Goal: Task Accomplishment & Management: Complete application form

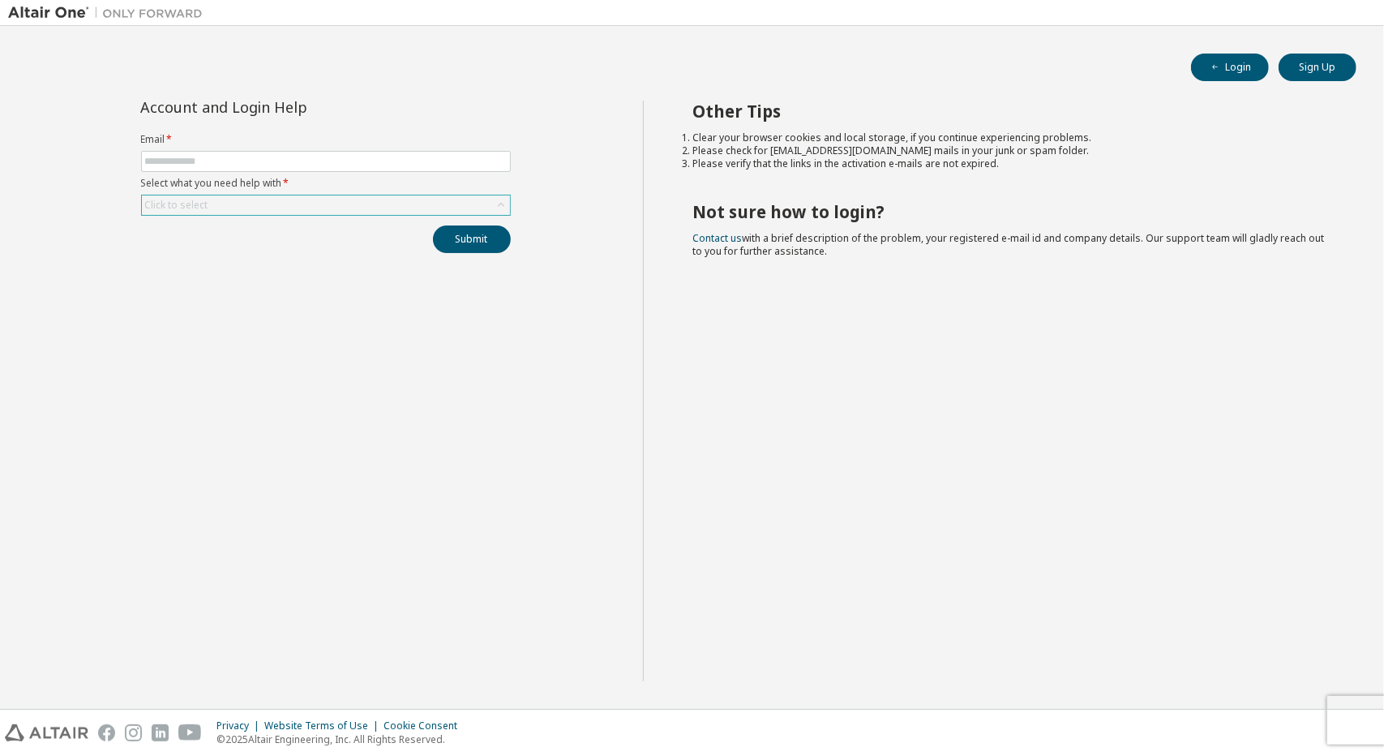
click at [331, 204] on div "Click to select" at bounding box center [326, 204] width 368 height 19
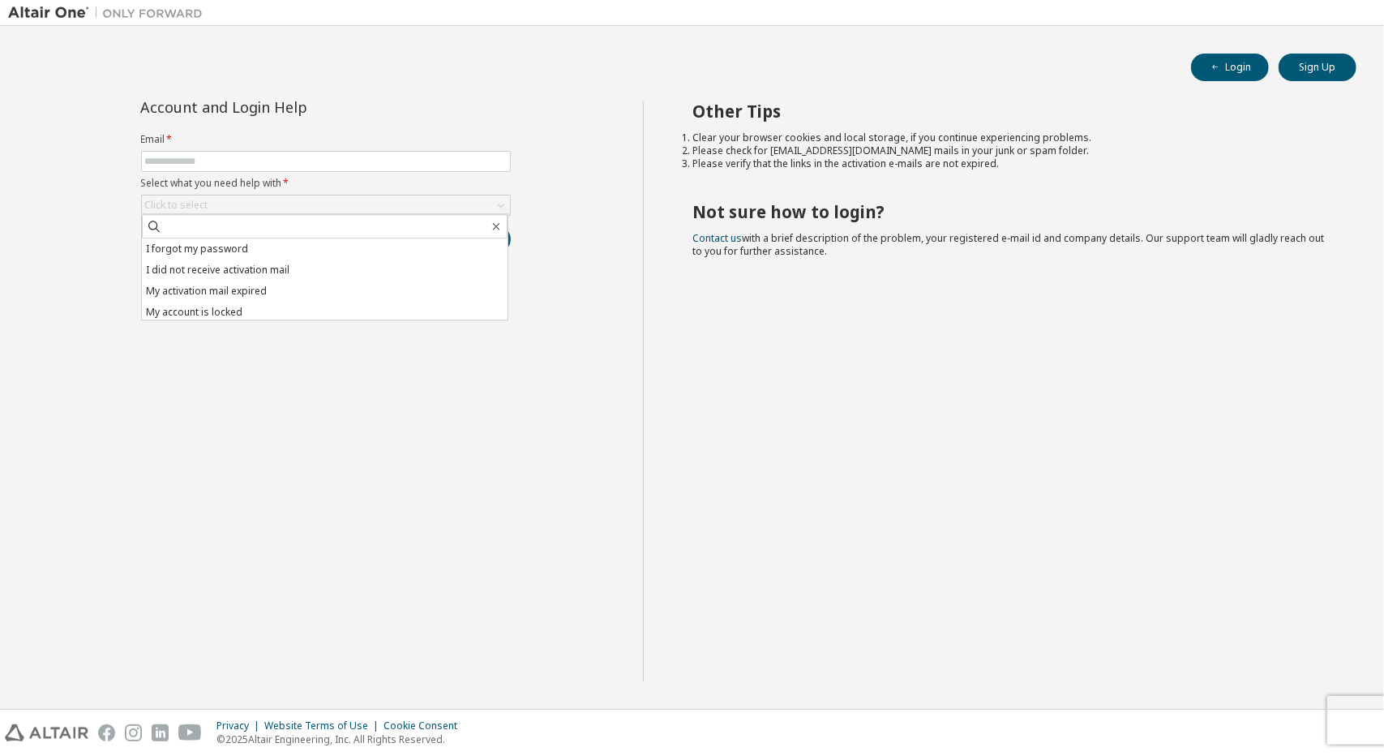
drag, startPoint x: 294, startPoint y: 371, endPoint x: 323, endPoint y: 382, distance: 31.3
click at [295, 371] on div "Account and Login Help Email * Select what you need help with * Click to select…" at bounding box center [325, 391] width 635 height 581
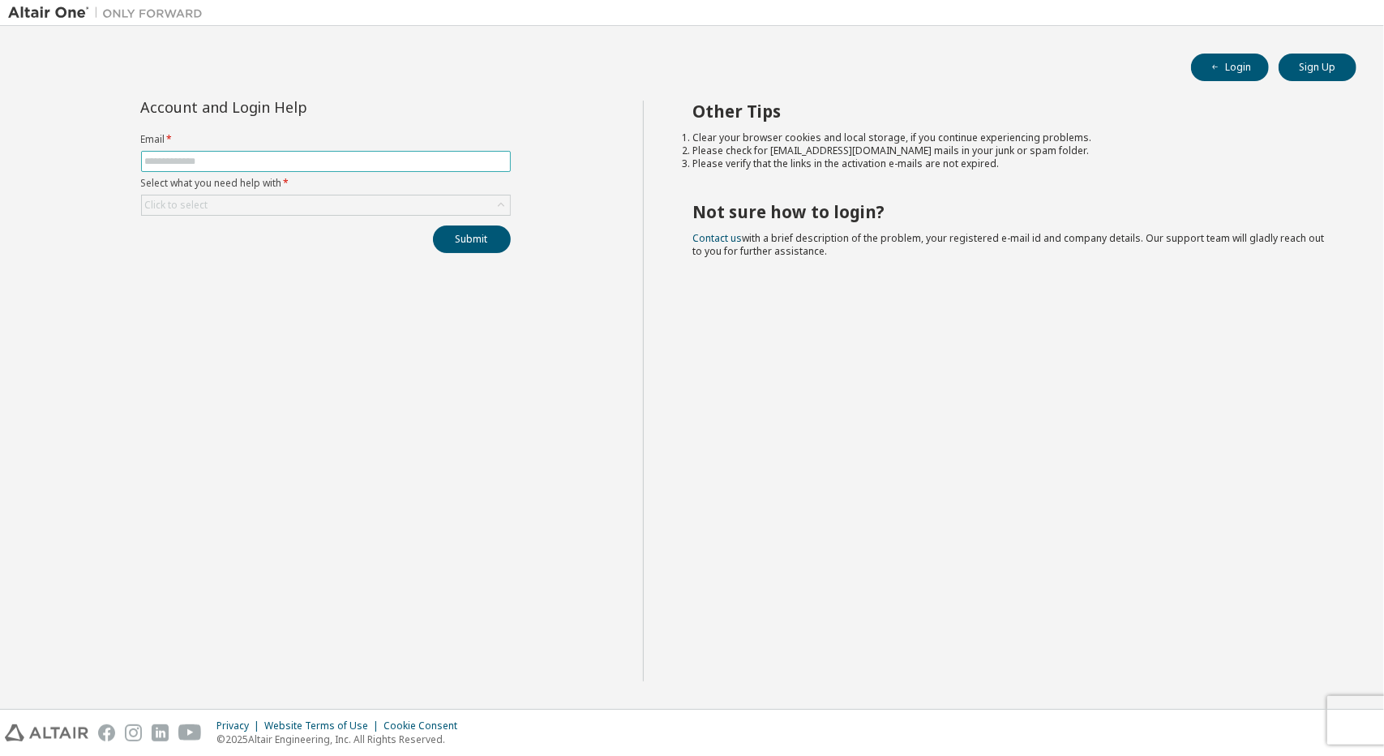
click at [199, 156] on input "text" at bounding box center [326, 161] width 362 height 13
click at [178, 158] on input "text" at bounding box center [326, 161] width 362 height 13
click at [175, 269] on div "Account and Login Help Email * Select what you need help with * Click to select…" at bounding box center [325, 391] width 635 height 581
click at [235, 161] on input "text" at bounding box center [326, 161] width 362 height 13
type input "**********"
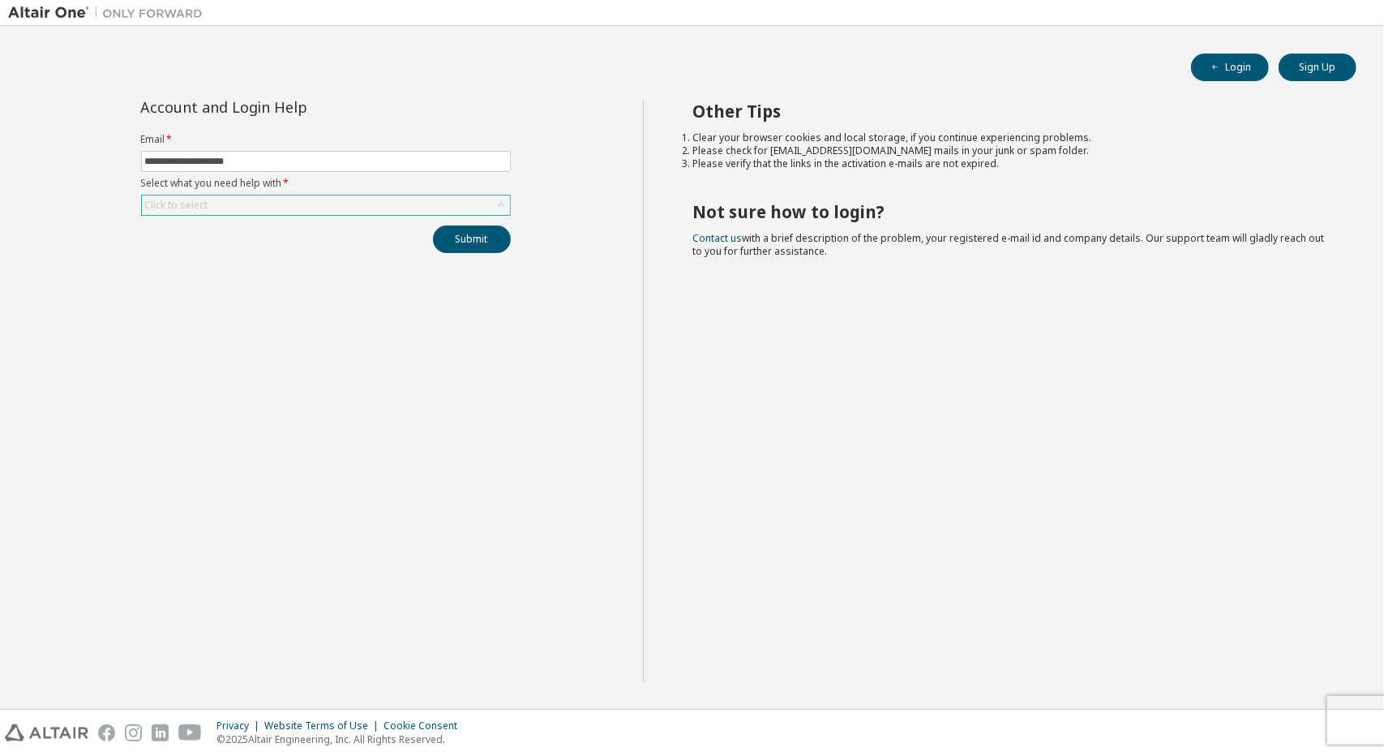
click at [208, 206] on div "Click to select" at bounding box center [177, 205] width 68 height 18
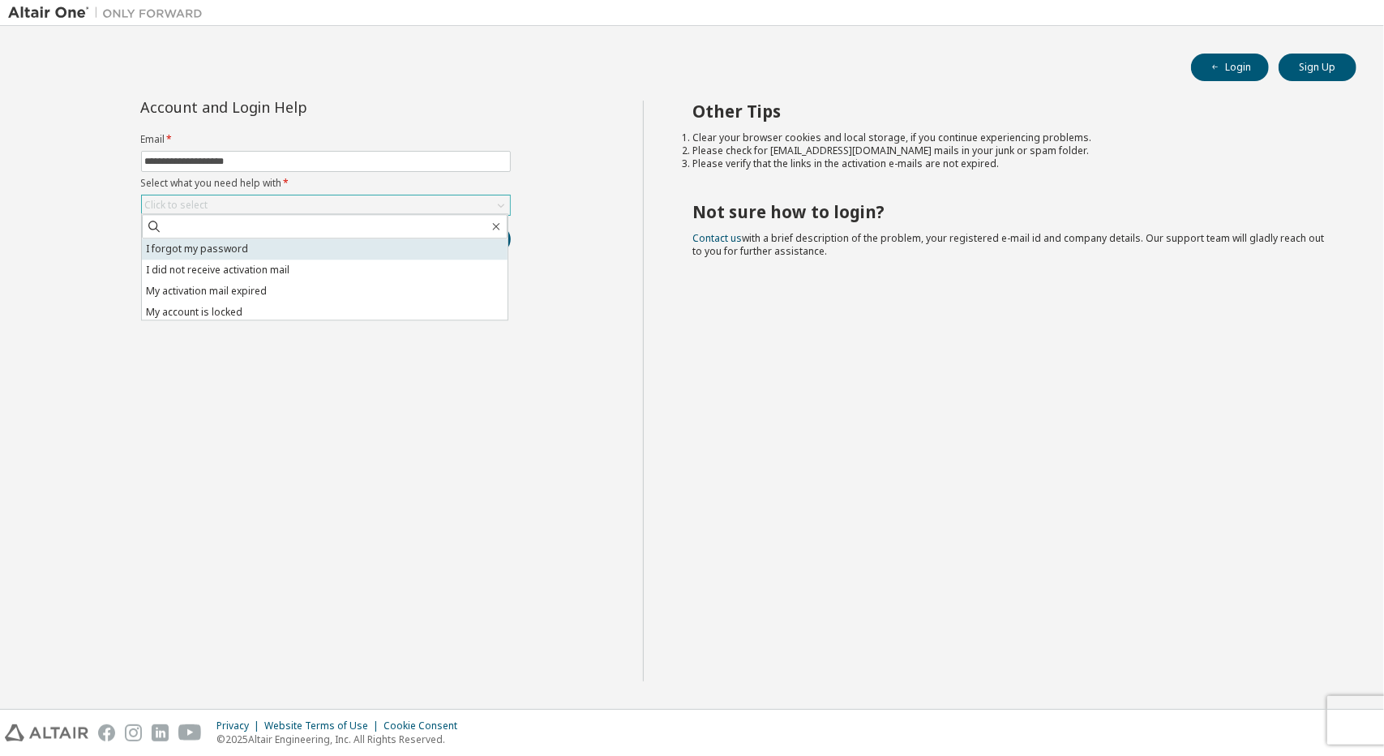
click at [209, 255] on li "I forgot my password" at bounding box center [325, 248] width 366 height 21
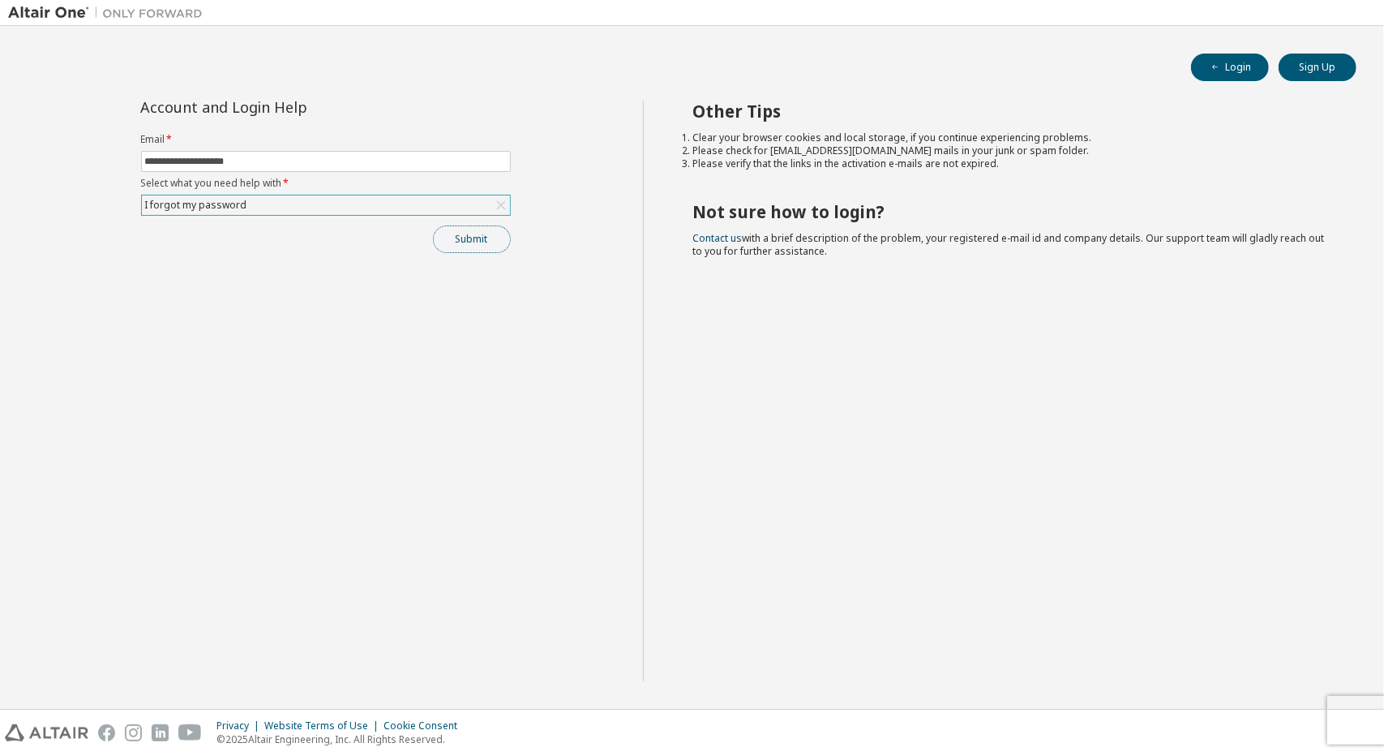
click at [459, 247] on button "Submit" at bounding box center [472, 239] width 78 height 28
click at [454, 236] on button "Submit" at bounding box center [472, 239] width 78 height 28
click at [1361, 675] on div "Bad Request" at bounding box center [1249, 676] width 237 height 36
click at [1350, 675] on icon "button" at bounding box center [1350, 674] width 10 height 10
click at [1352, 721] on icon "button" at bounding box center [1350, 723] width 10 height 10
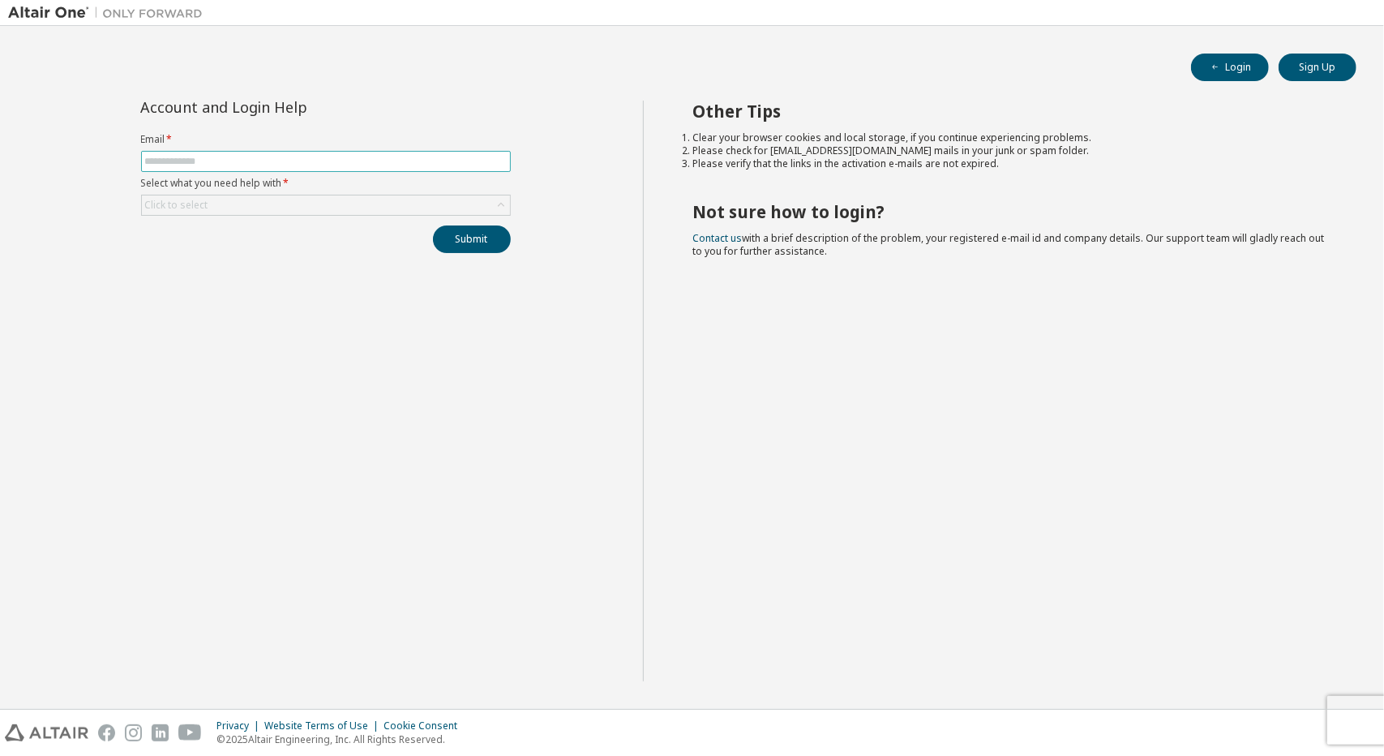
click at [247, 155] on input "text" at bounding box center [326, 161] width 362 height 13
type input "**********"
click at [485, 204] on div "Click to select" at bounding box center [326, 204] width 368 height 19
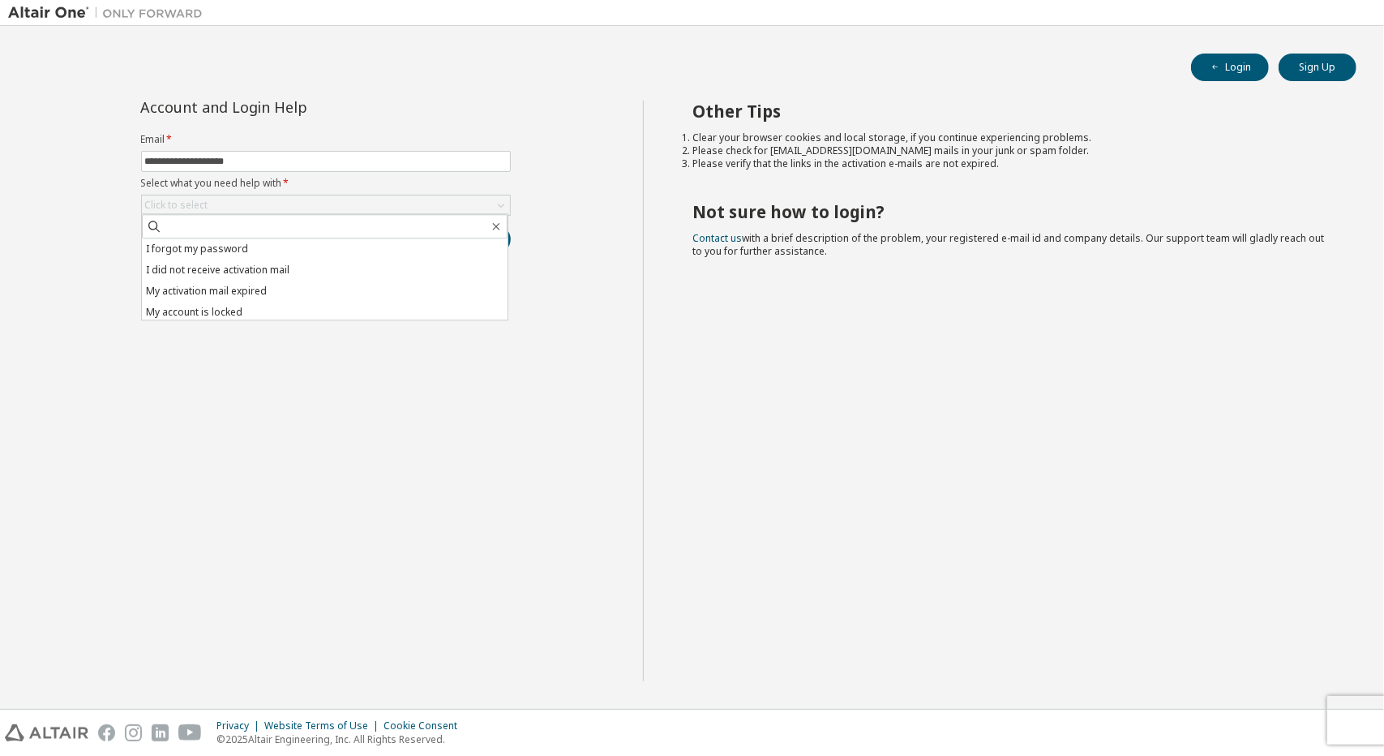
click at [178, 252] on li "I forgot my password" at bounding box center [325, 248] width 366 height 21
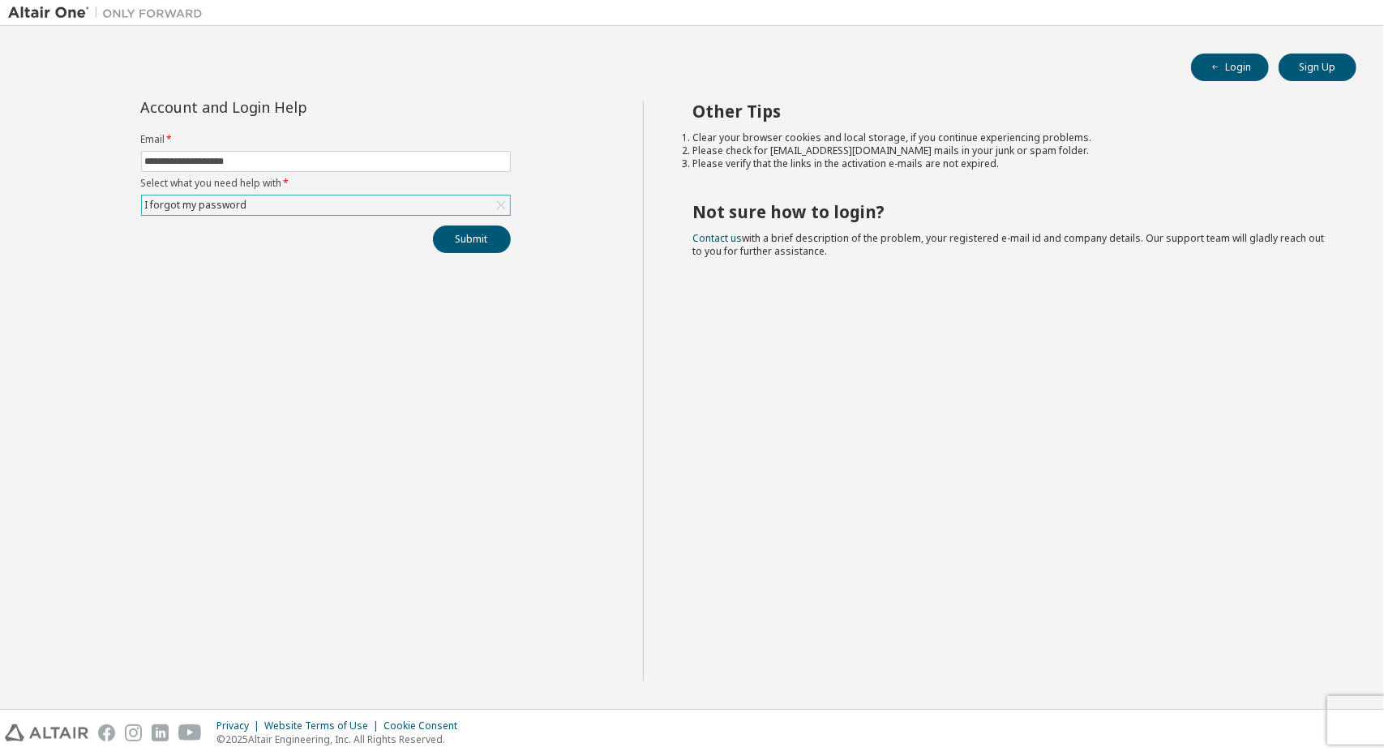
click at [333, 198] on div "I forgot my password" at bounding box center [326, 204] width 368 height 19
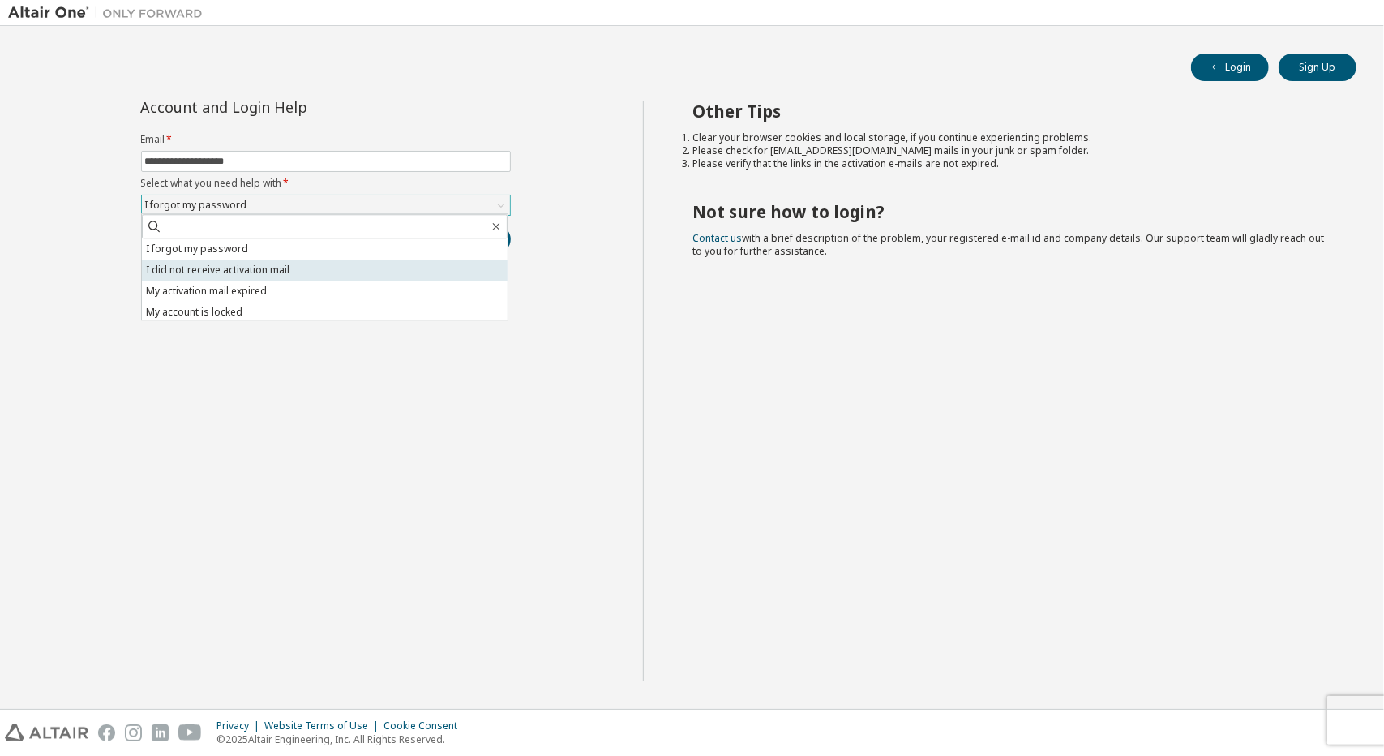
click at [252, 265] on li "I did not receive activation mail" at bounding box center [325, 269] width 366 height 21
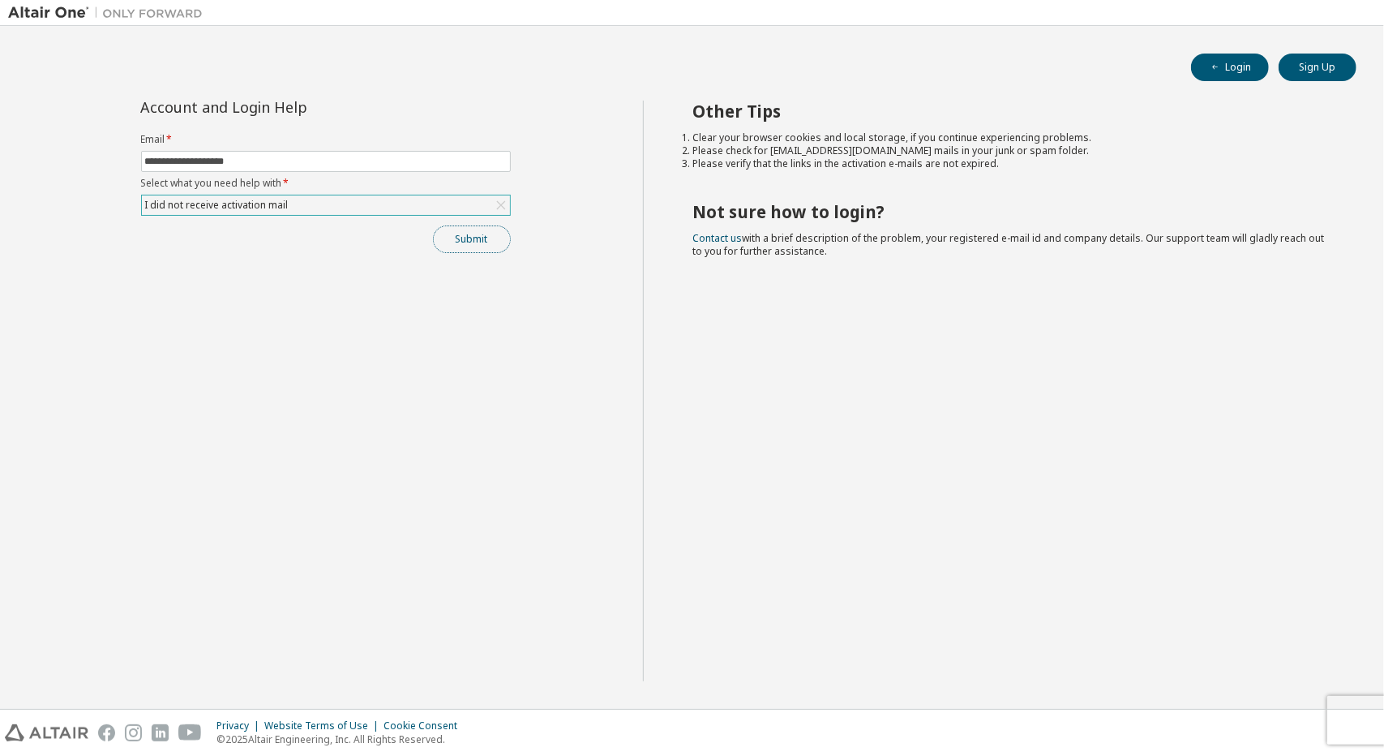
click at [451, 239] on button "Submit" at bounding box center [472, 239] width 78 height 28
click at [452, 239] on button "Submit" at bounding box center [472, 239] width 78 height 28
click at [1304, 677] on div "Bad Request" at bounding box center [1251, 675] width 169 height 15
click at [1174, 680] on span "Bad Request" at bounding box center [1196, 675] width 59 height 13
click at [1154, 675] on icon at bounding box center [1152, 673] width 10 height 10
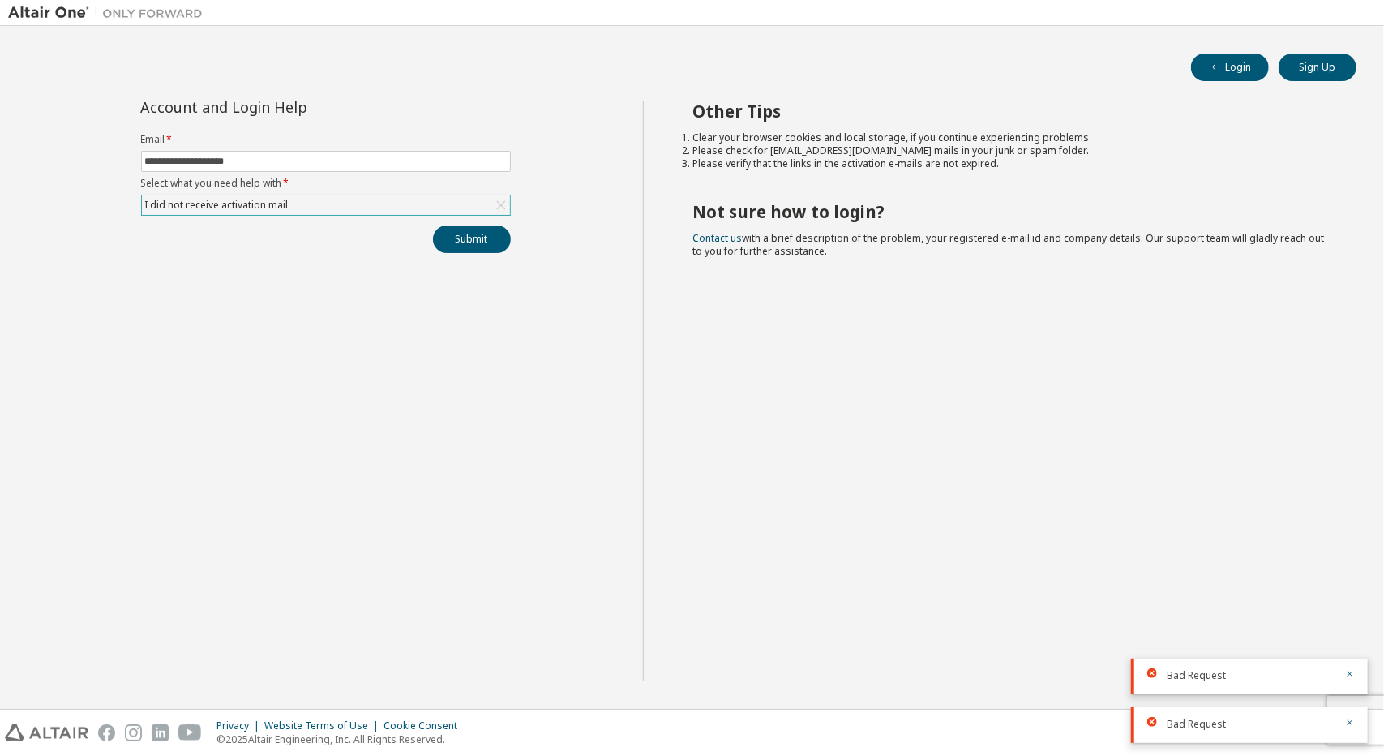
click at [1154, 670] on icon at bounding box center [1152, 673] width 10 height 10
click at [1351, 671] on icon "button" at bounding box center [1350, 674] width 10 height 10
click at [1344, 724] on div at bounding box center [1344, 724] width 19 height 15
click at [1356, 724] on div "Bad Request" at bounding box center [1249, 725] width 237 height 36
drag, startPoint x: 744, startPoint y: 135, endPoint x: 872, endPoint y: 145, distance: 128.5
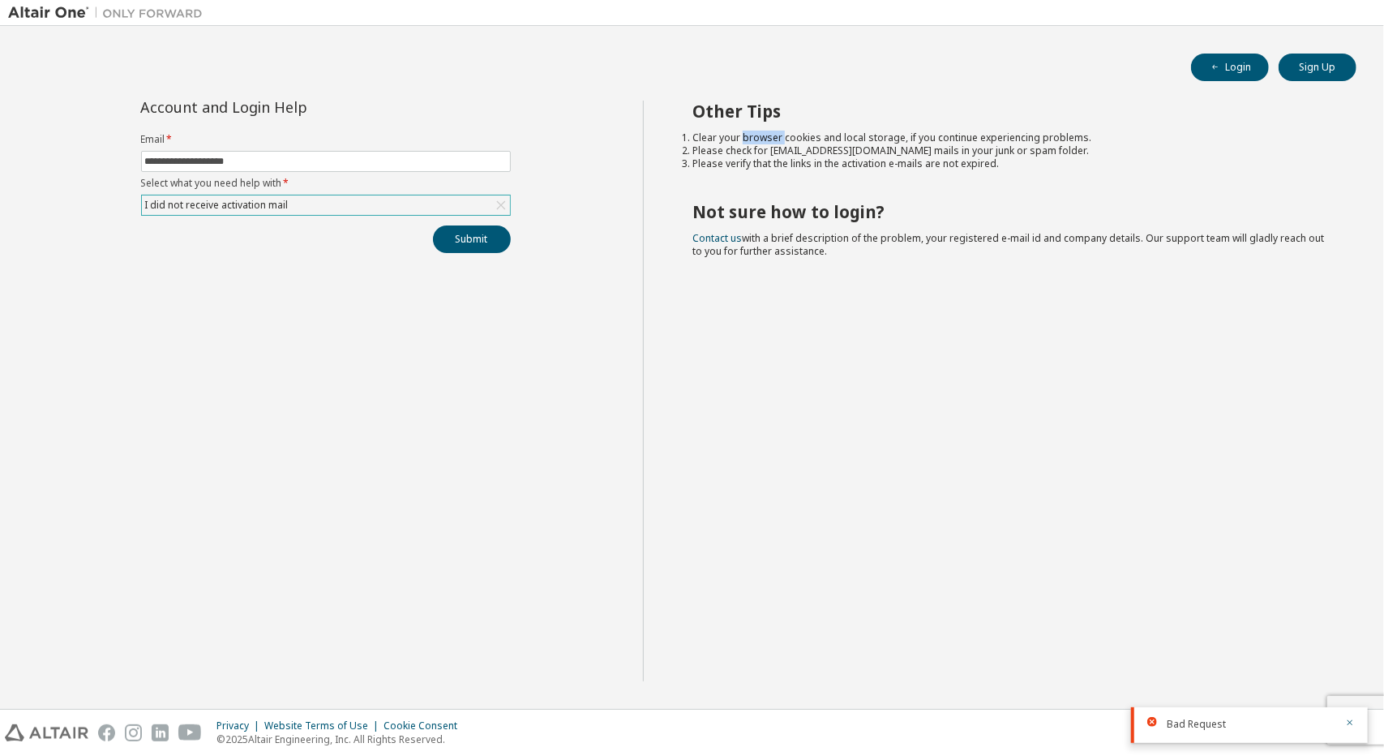
click at [868, 145] on ol "Clear your browser cookies and local storage, if you continue experiencing prob…" at bounding box center [1009, 150] width 635 height 39
click at [872, 145] on li "Please check for noreply@okta.com mails in your junk or spam folder." at bounding box center [1009, 150] width 635 height 13
drag, startPoint x: 979, startPoint y: 147, endPoint x: 1001, endPoint y: 147, distance: 22.7
click at [999, 147] on ol "Clear your browser cookies and local storage, if you continue experiencing prob…" at bounding box center [1009, 150] width 635 height 39
click at [1010, 147] on li "Please check for noreply@okta.com mails in your junk or spam folder." at bounding box center [1009, 150] width 635 height 13
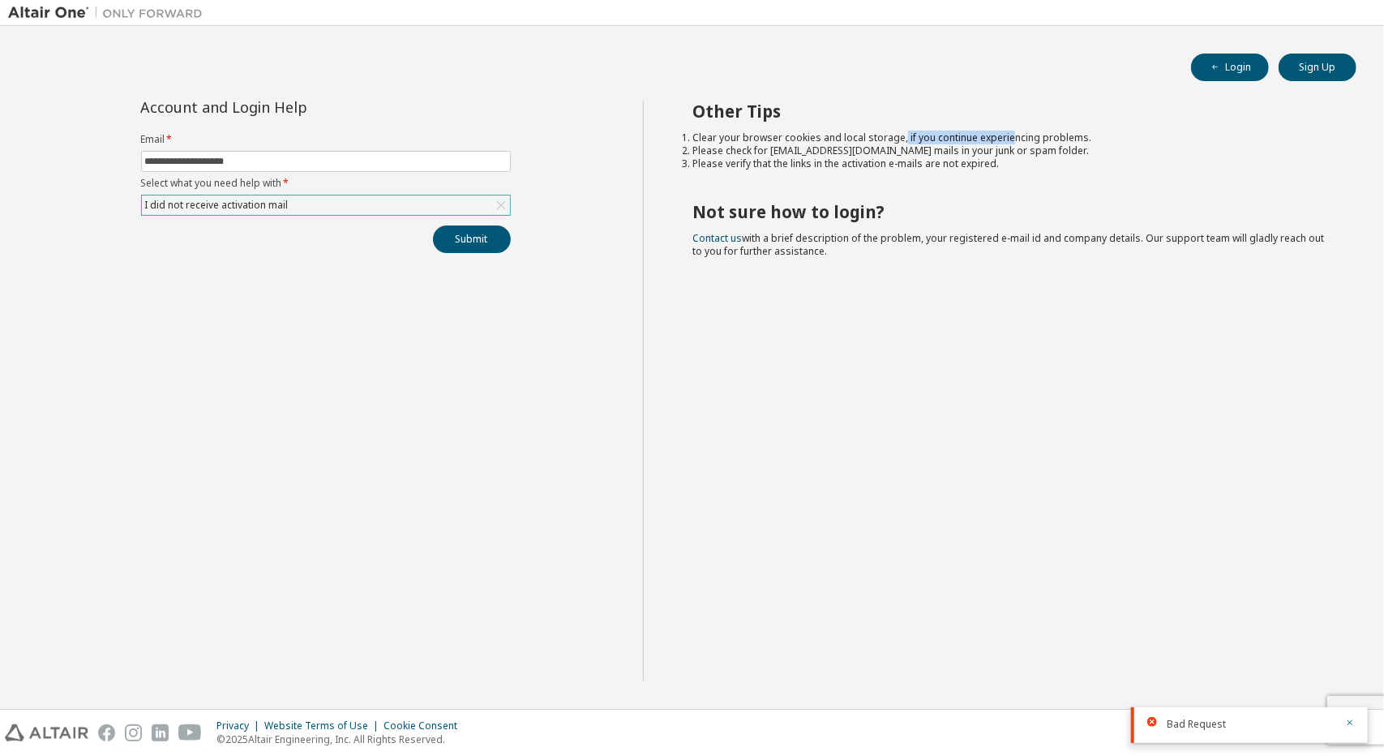
drag, startPoint x: 898, startPoint y: 132, endPoint x: 1018, endPoint y: 139, distance: 120.2
click at [1015, 140] on li "Clear your browser cookies and local storage, if you continue experiencing prob…" at bounding box center [1009, 137] width 635 height 13
click at [1026, 137] on li "Clear your browser cookies and local storage, if you continue experiencing prob…" at bounding box center [1009, 137] width 635 height 13
drag, startPoint x: 1018, startPoint y: 139, endPoint x: 1100, endPoint y: 147, distance: 83.1
click at [1099, 147] on ol "Clear your browser cookies and local storage, if you continue experiencing prob…" at bounding box center [1009, 150] width 635 height 39
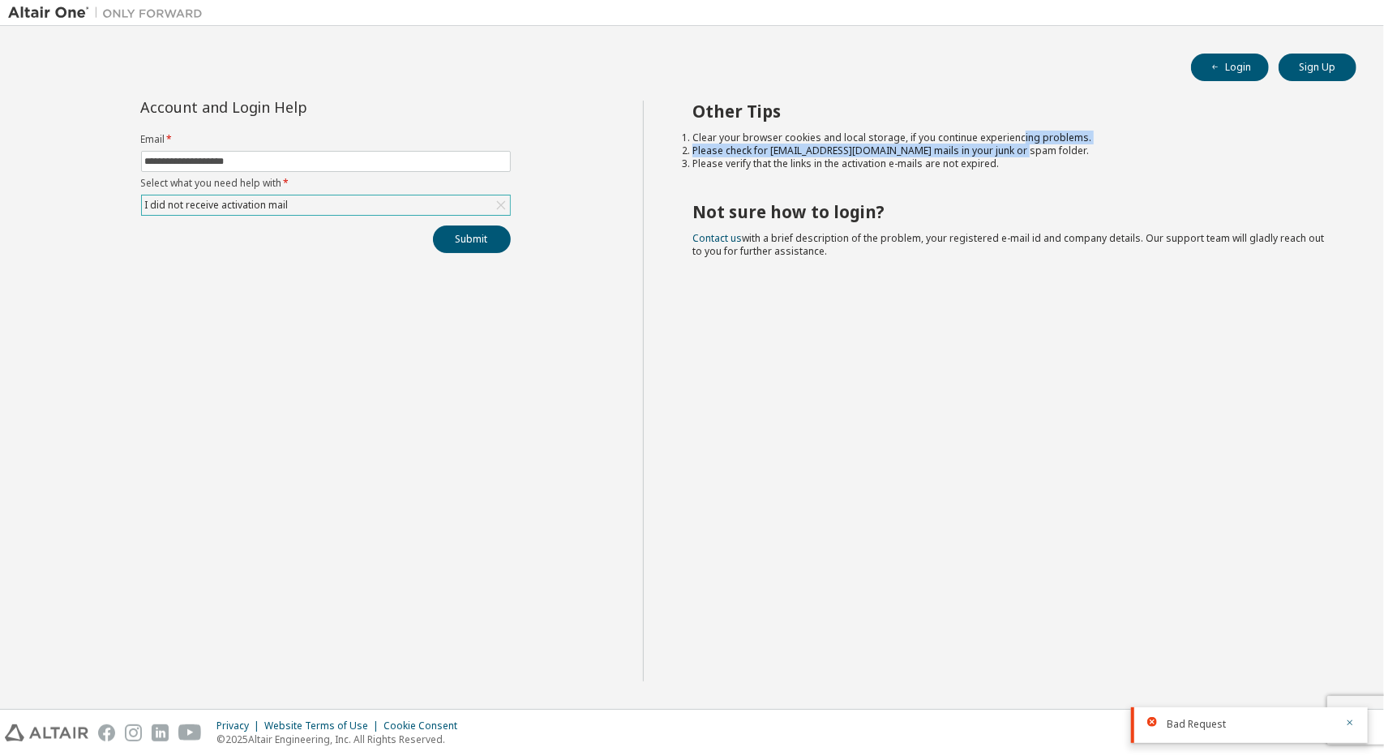
click at [1100, 147] on li "Please check for noreply@okta.com mails in your junk or spam folder." at bounding box center [1009, 150] width 635 height 13
click at [1318, 73] on button "Sign Up" at bounding box center [1318, 68] width 78 height 28
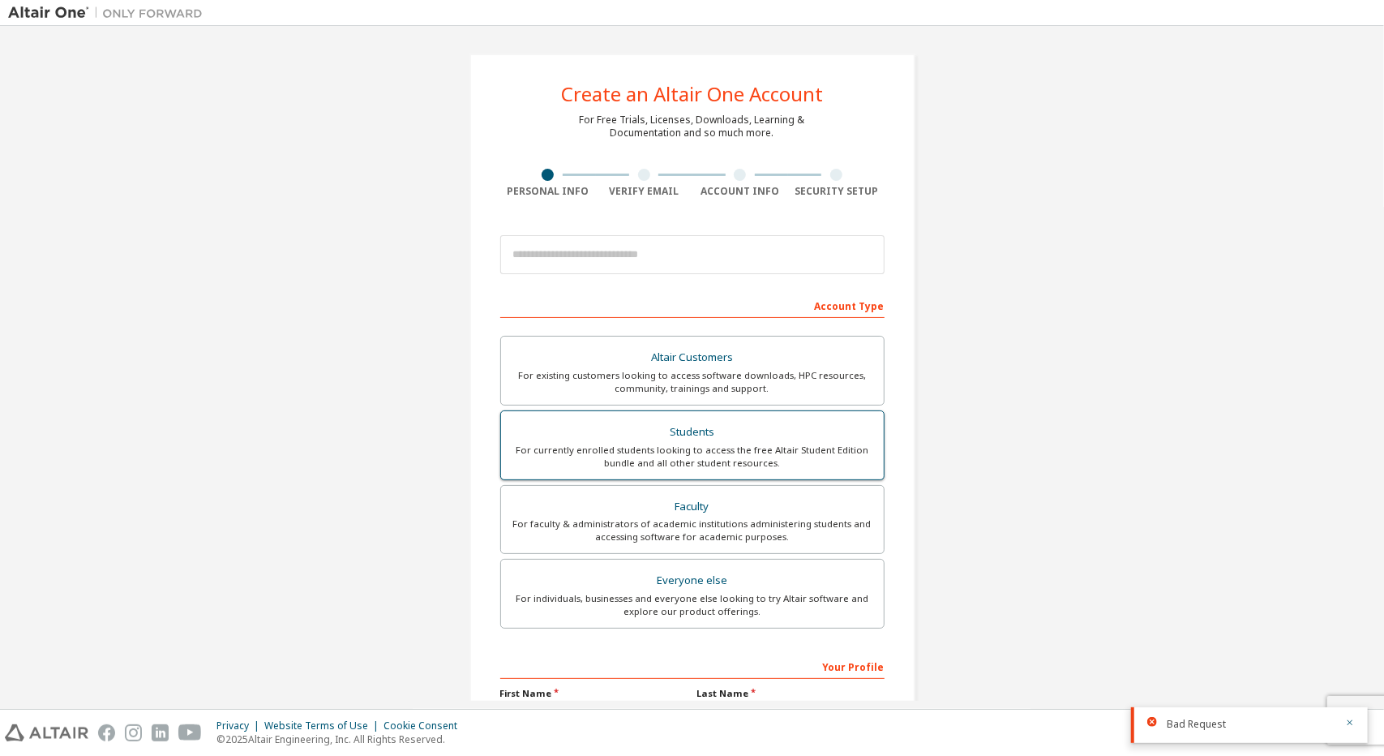
click at [710, 444] on div "For currently enrolled students looking to access the free Altair Student Editi…" at bounding box center [692, 457] width 363 height 26
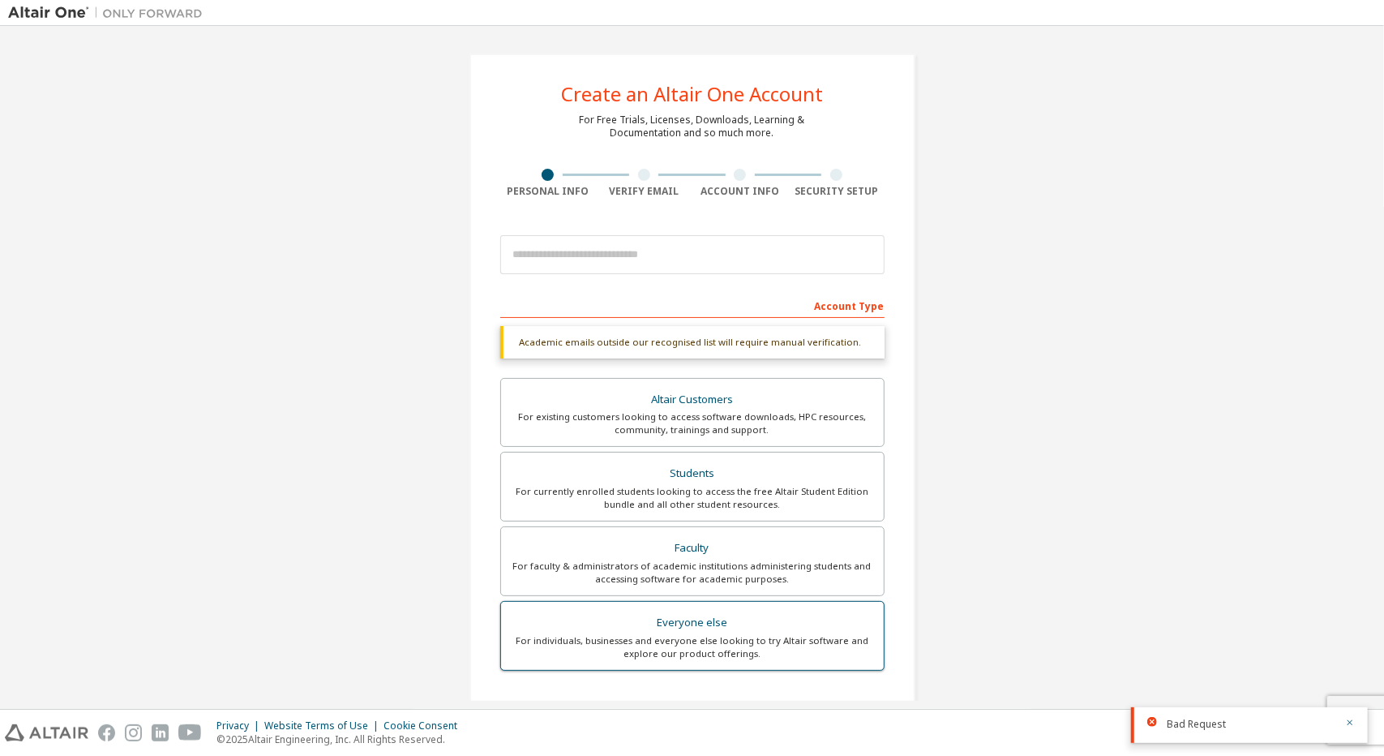
scroll to position [230, 0]
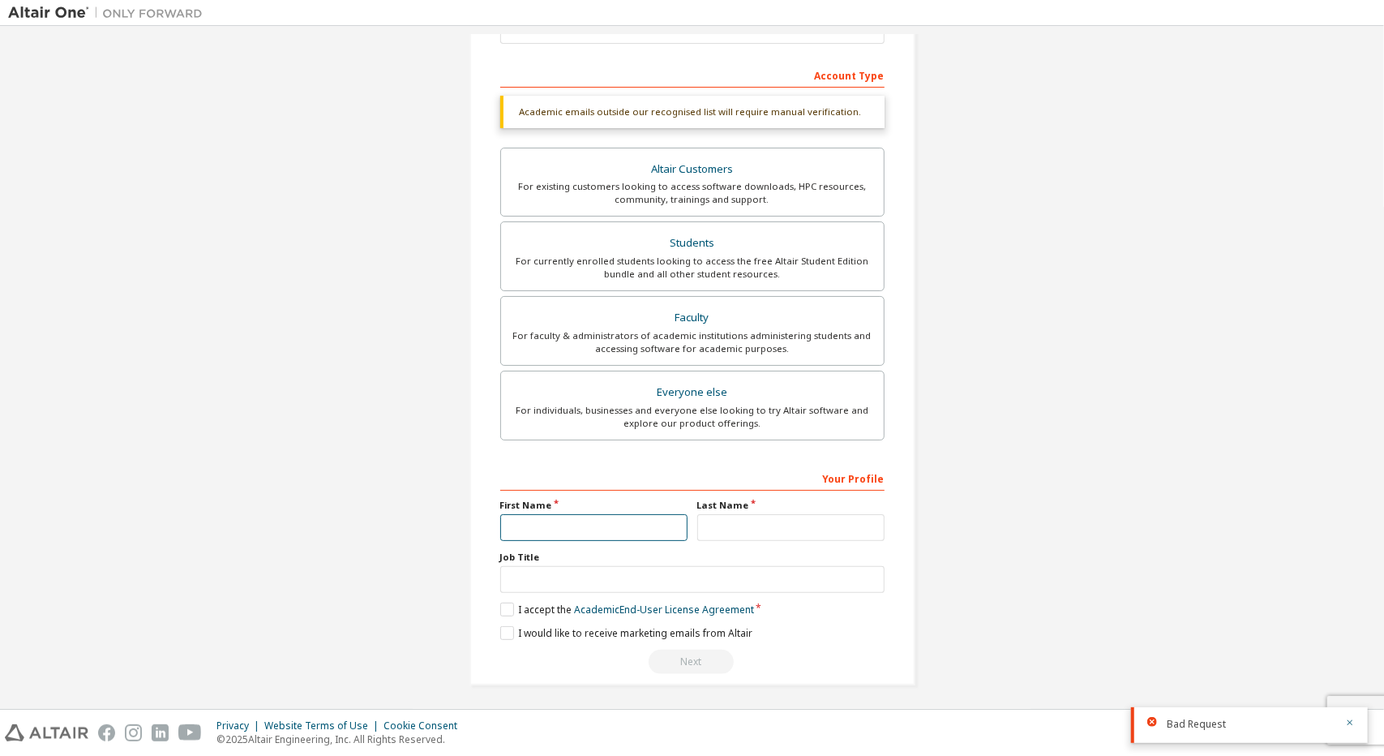
click at [613, 521] on input "text" at bounding box center [593, 527] width 187 height 27
type input "*"
type input "**"
click at [744, 526] on input "text" at bounding box center [790, 527] width 187 height 27
type input "*"
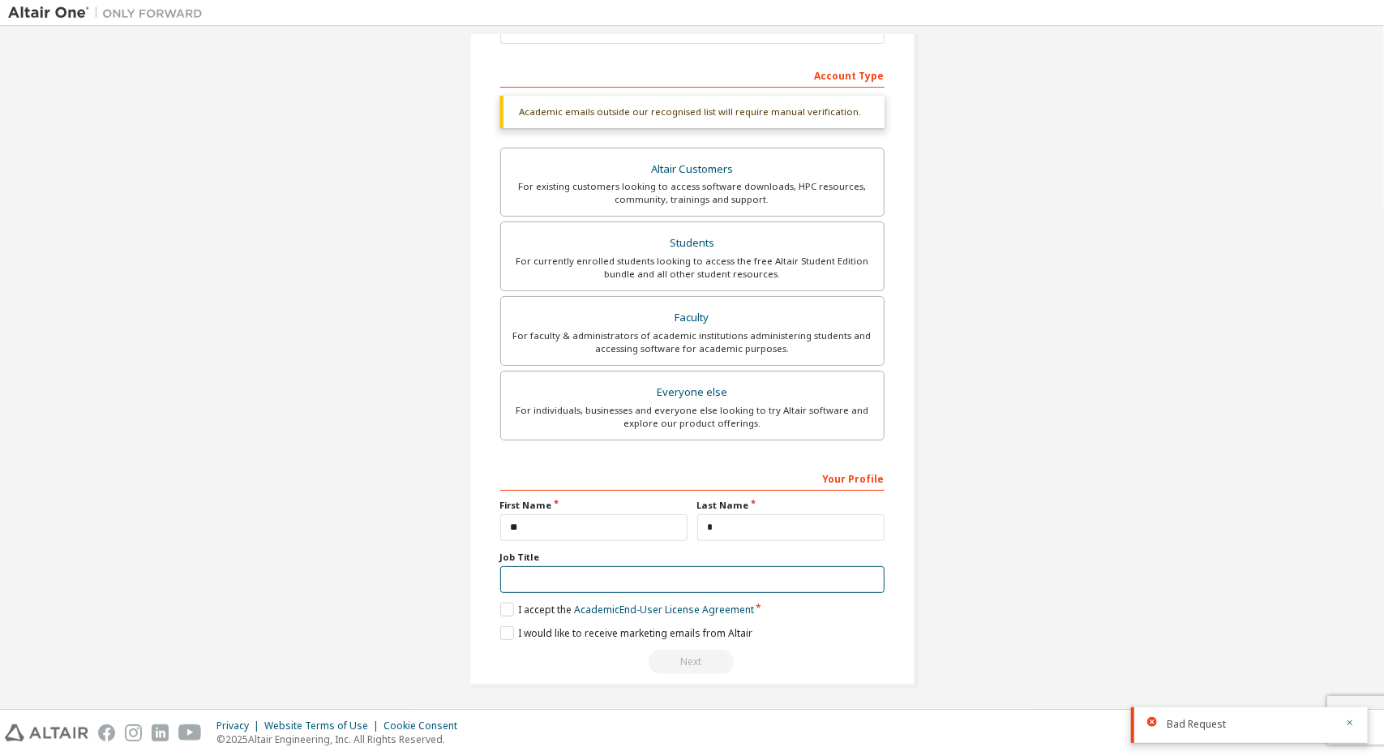
click at [581, 586] on input "text" at bounding box center [692, 579] width 384 height 27
click at [504, 607] on label "I accept the Academic End-User License Agreement" at bounding box center [627, 609] width 254 height 14
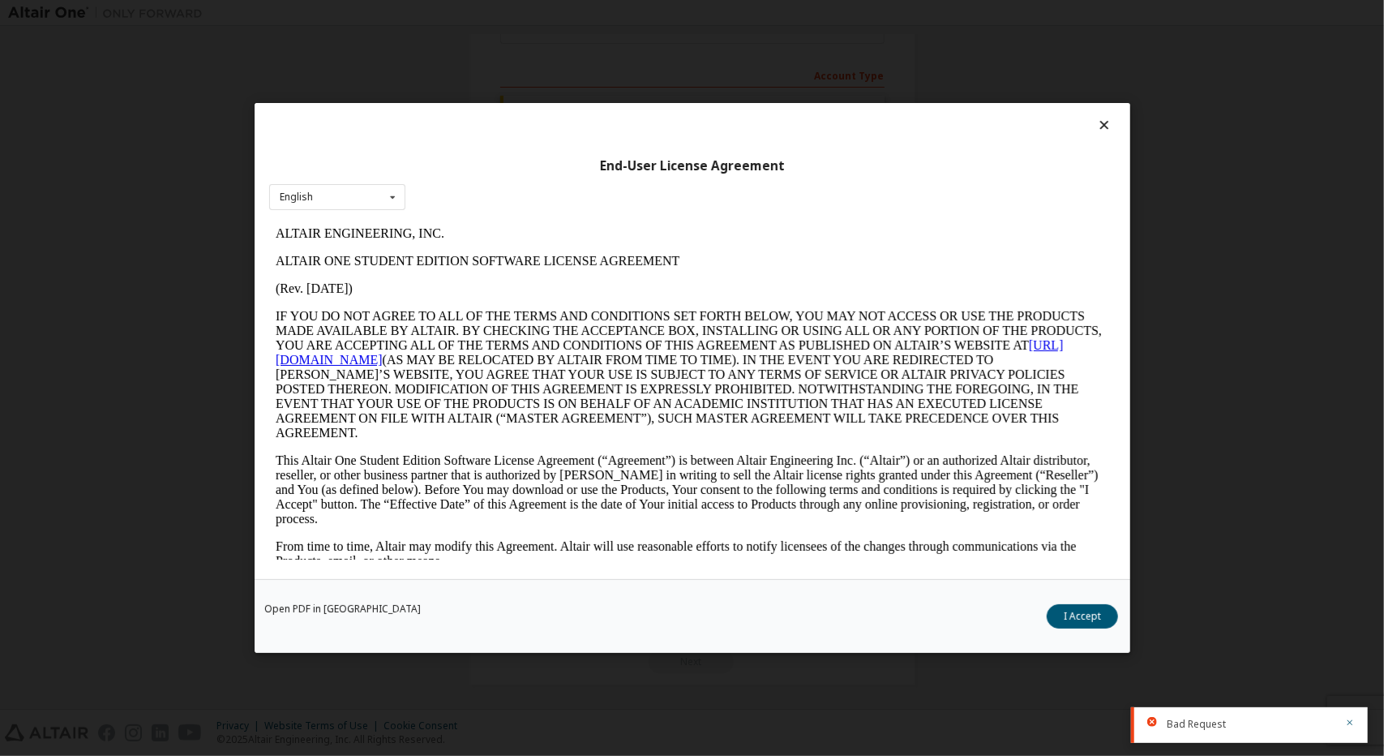
scroll to position [0, 0]
click at [1095, 619] on button "I Accept" at bounding box center [1082, 616] width 71 height 24
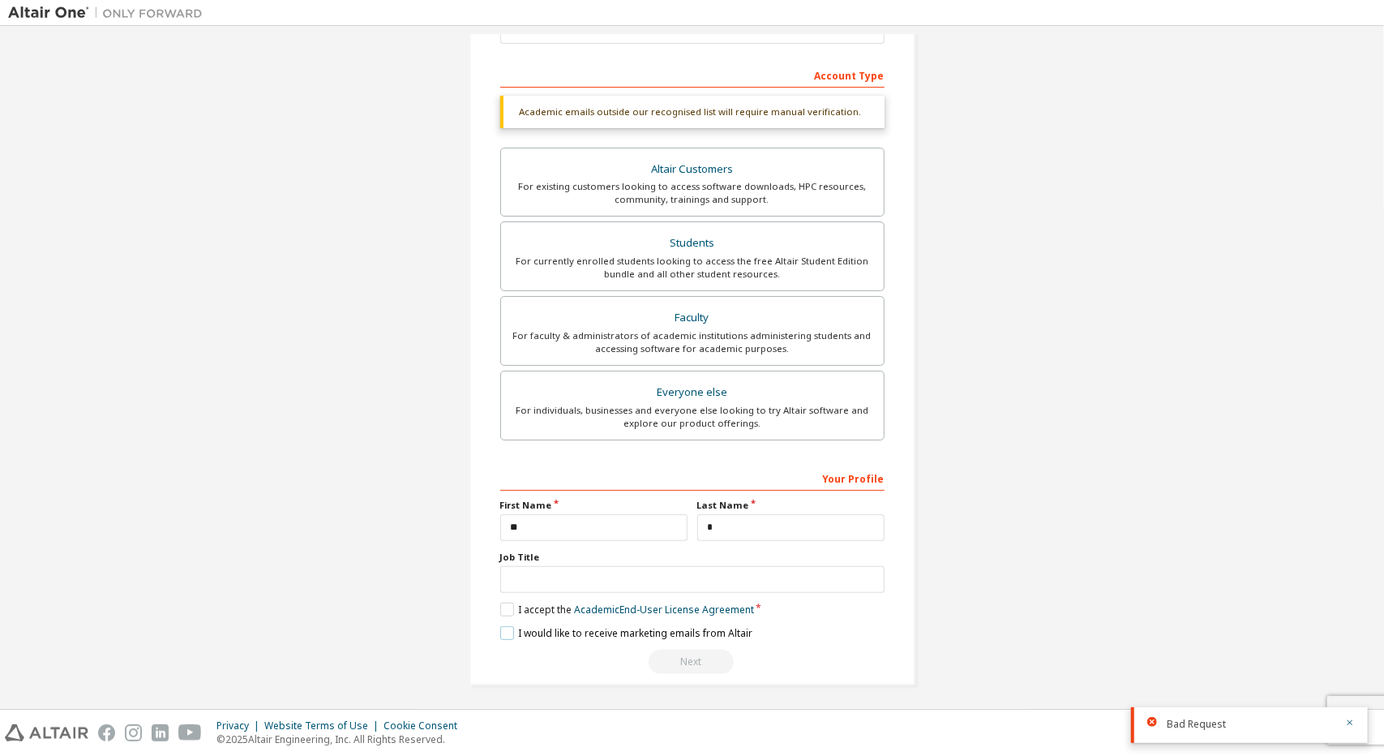
click at [506, 628] on label "I would like to receive marketing emails from Altair" at bounding box center [626, 633] width 252 height 14
click at [563, 579] on input "text" at bounding box center [692, 579] width 384 height 27
type input "*"
click at [682, 656] on div "Next" at bounding box center [692, 661] width 384 height 24
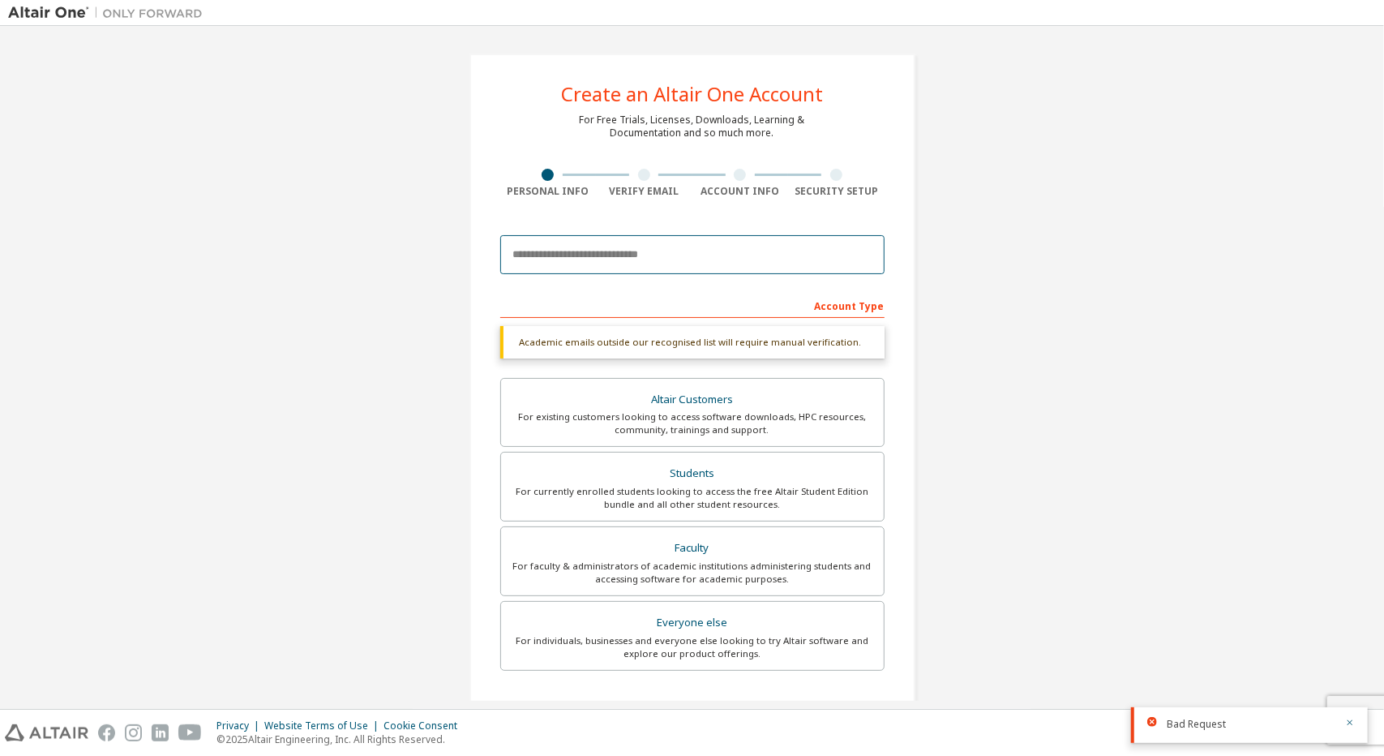
click at [653, 244] on input "email" at bounding box center [692, 254] width 384 height 39
type input "**********"
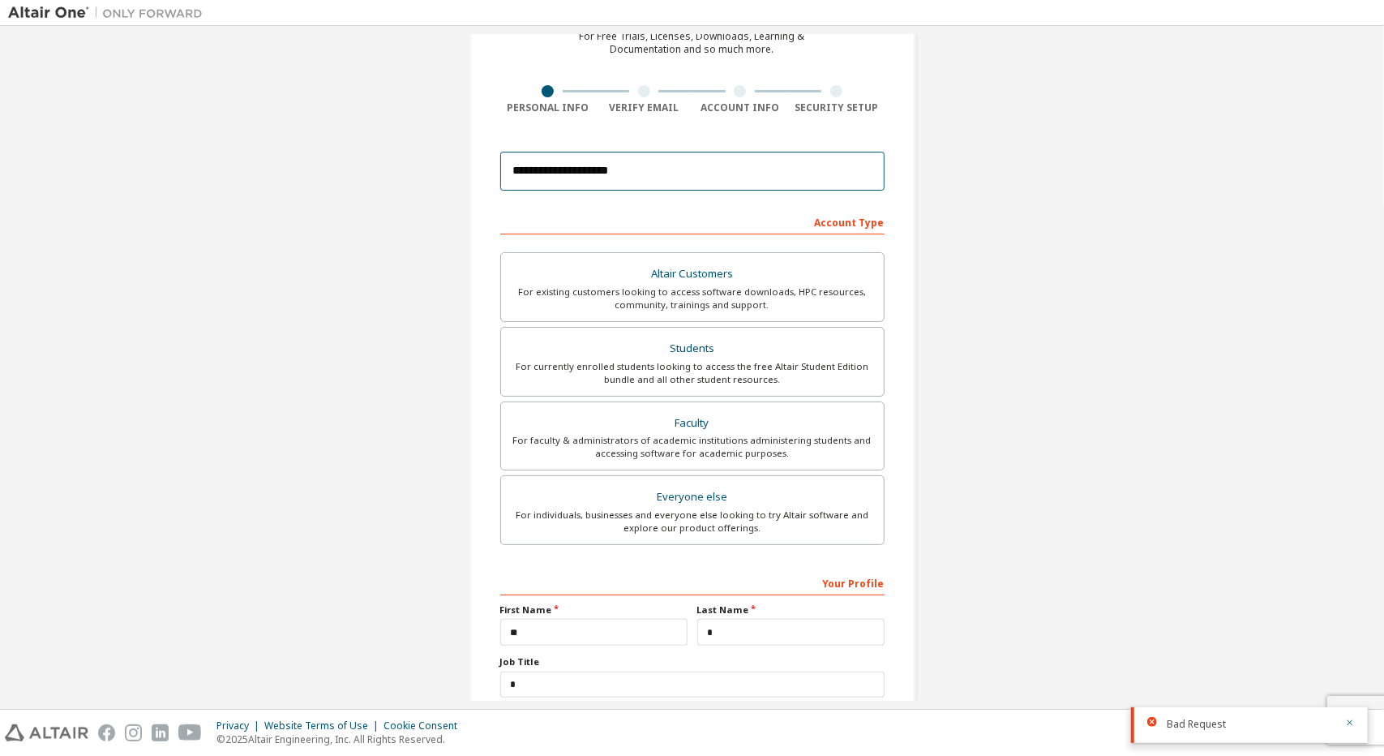
scroll to position [188, 0]
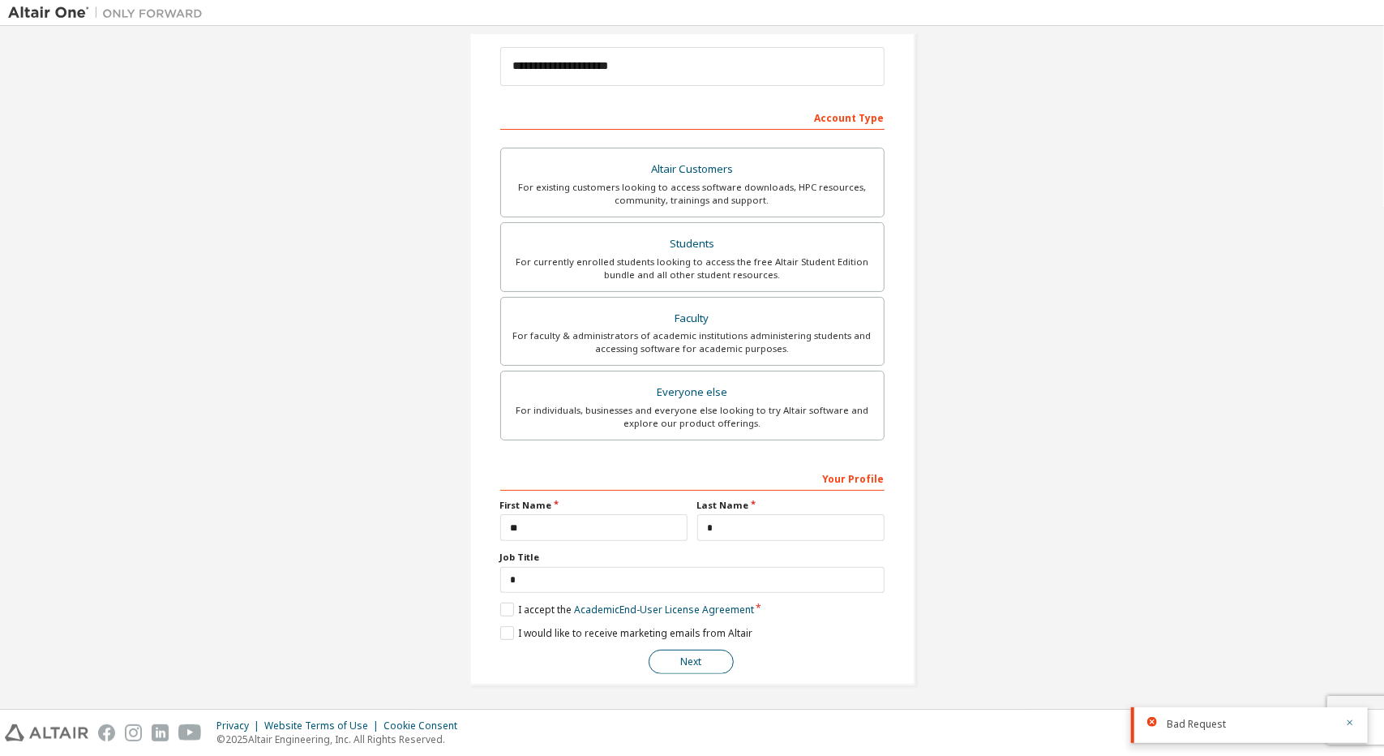
click at [684, 660] on button "Next" at bounding box center [691, 661] width 85 height 24
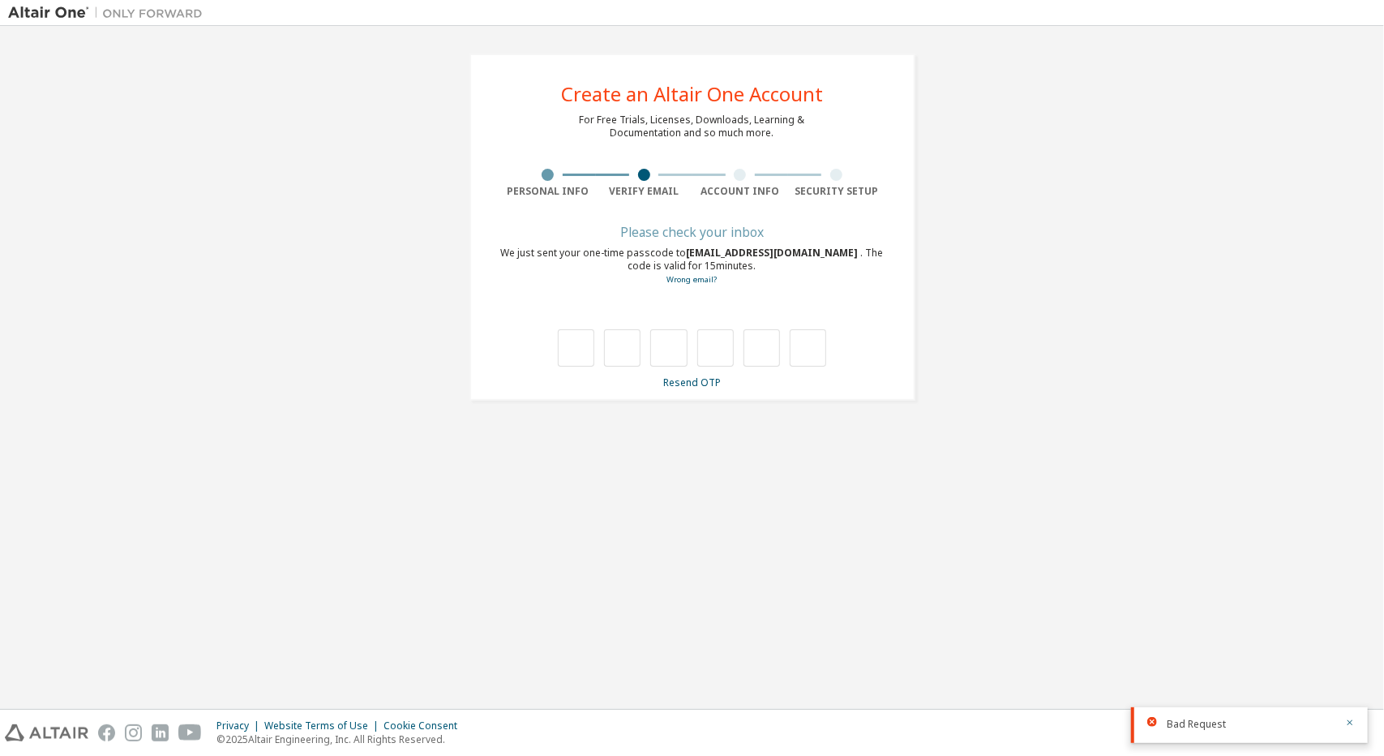
type input "*"
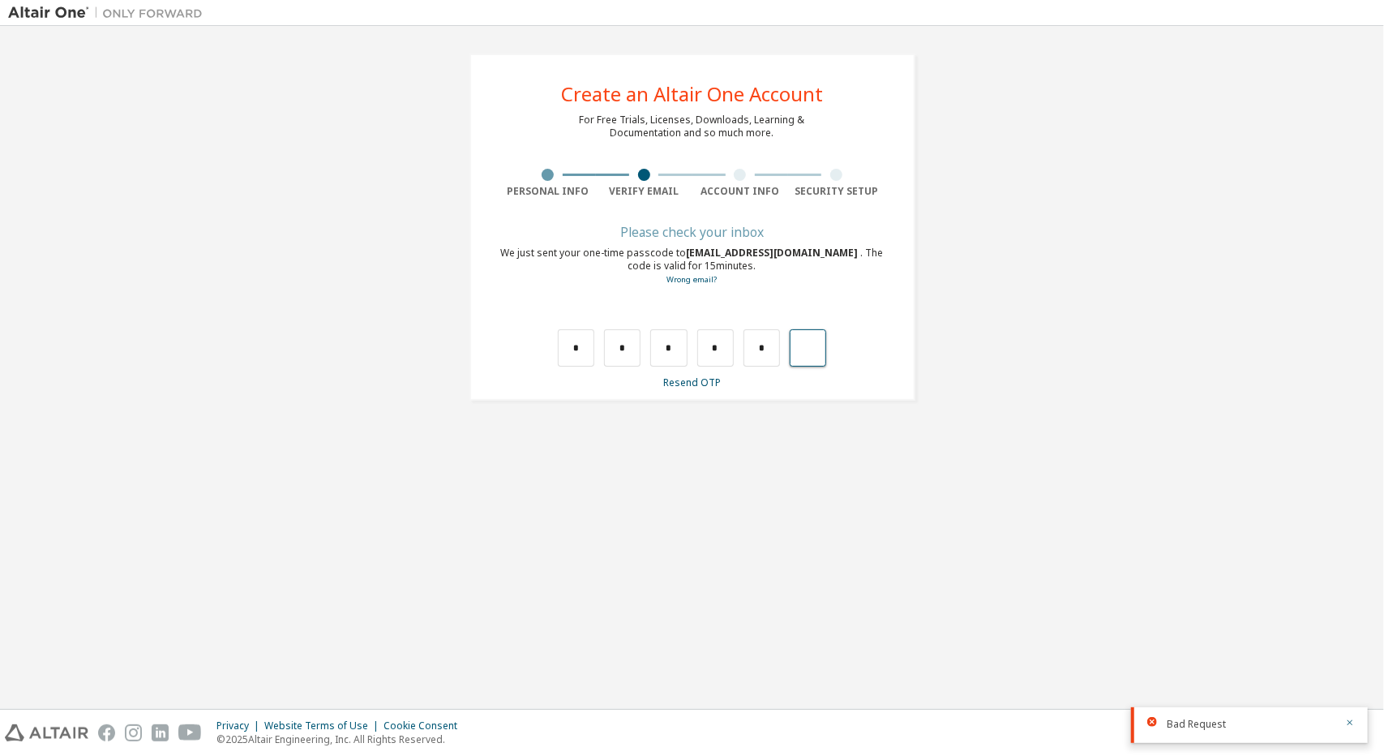
type input "*"
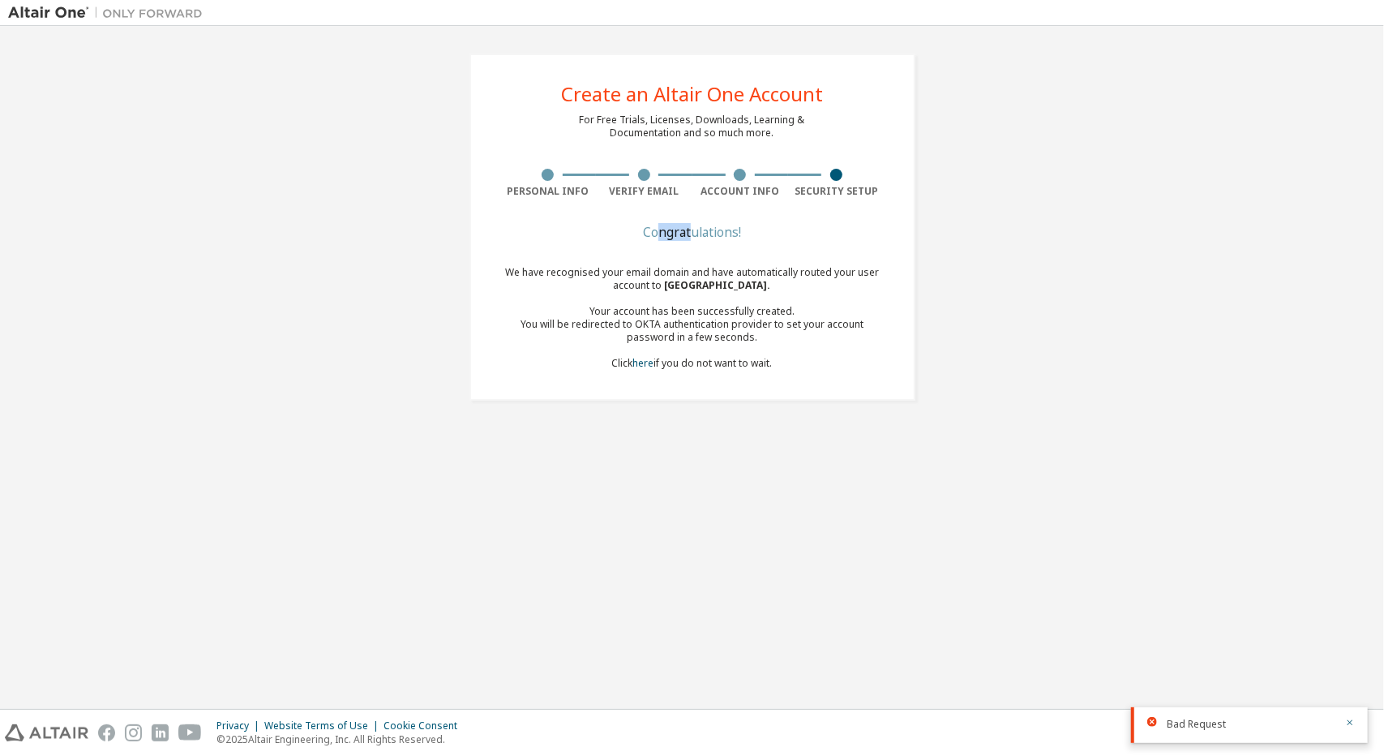
drag, startPoint x: 662, startPoint y: 225, endPoint x: 784, endPoint y: 238, distance: 123.0
click at [694, 232] on div "Congratulations!" at bounding box center [692, 232] width 384 height 10
click at [795, 240] on div "Congratulations! We have recognised your email domain and have automatically ro…" at bounding box center [692, 308] width 384 height 162
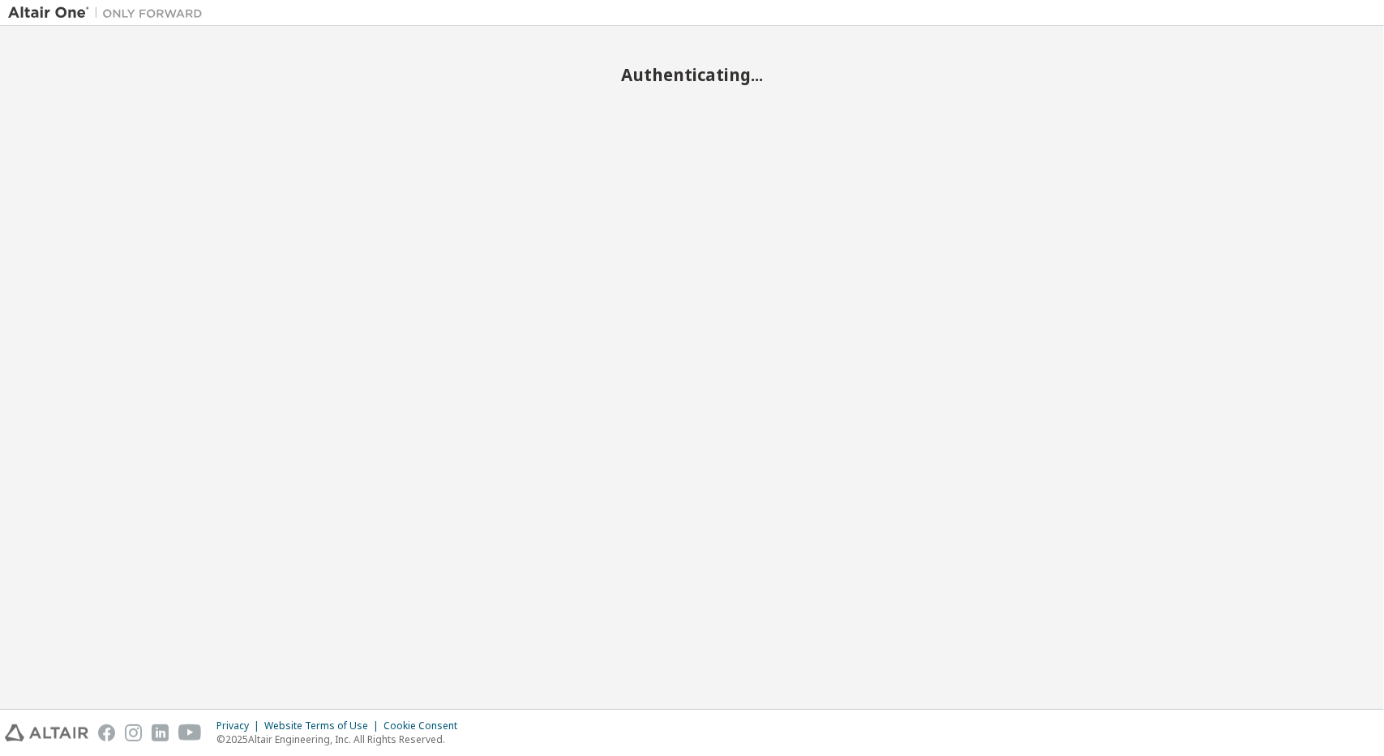
click at [936, 132] on div "Authenticating..." at bounding box center [692, 367] width 1368 height 666
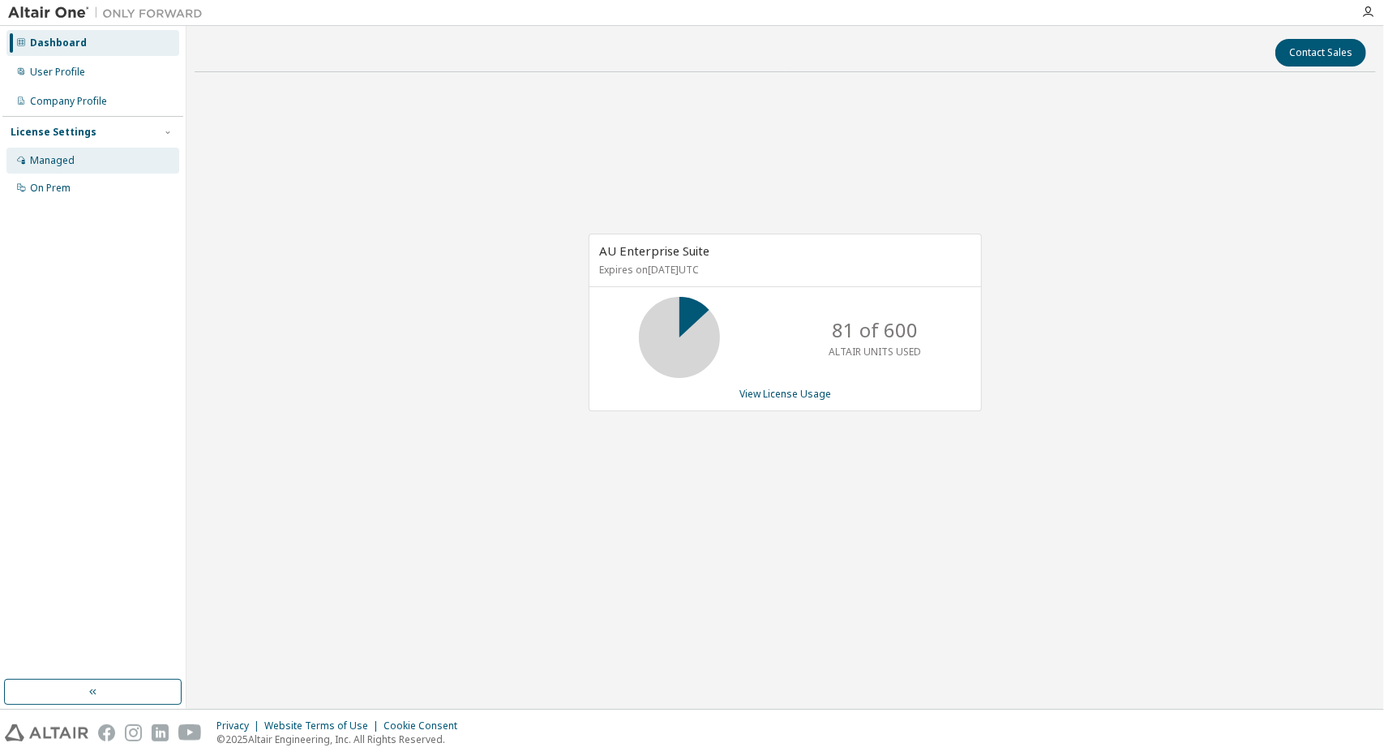
click at [92, 163] on div "Managed" at bounding box center [92, 161] width 173 height 26
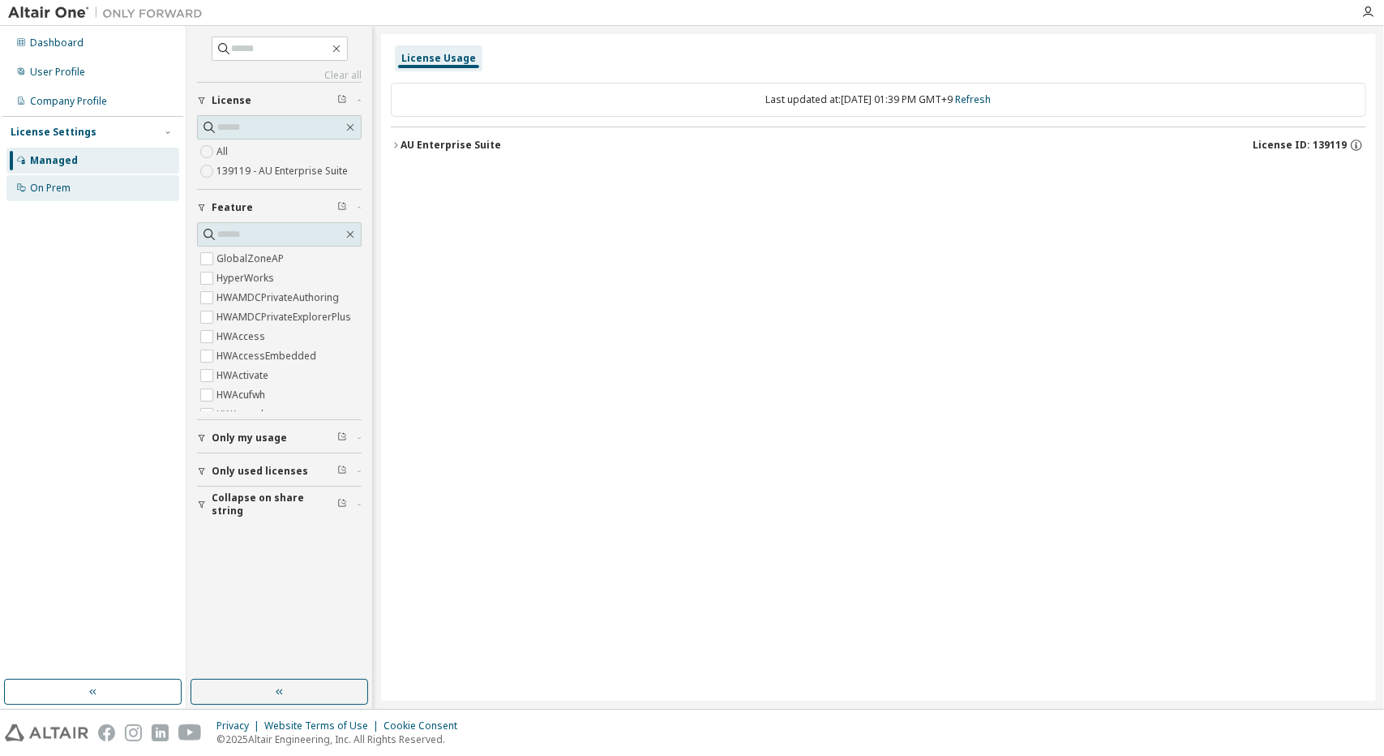
click at [63, 192] on div "On Prem" at bounding box center [50, 188] width 41 height 13
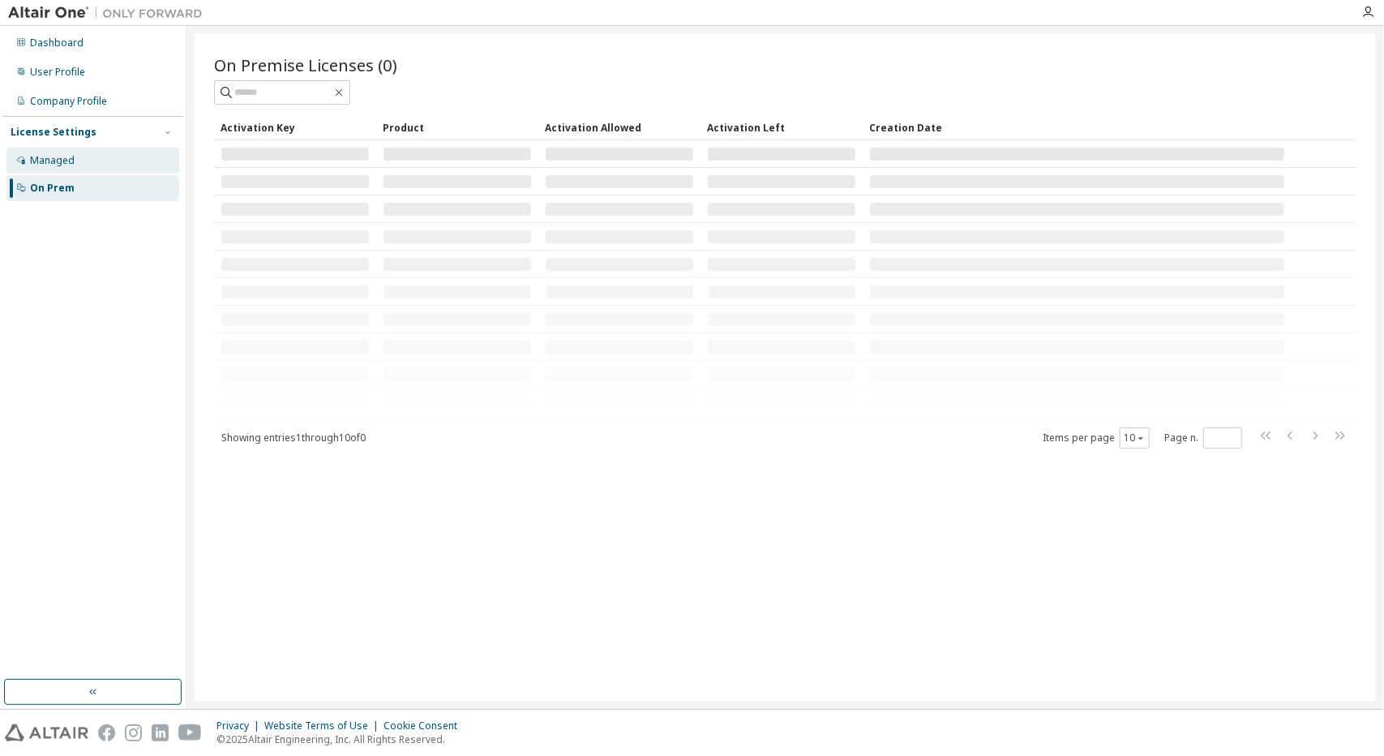
click at [87, 163] on div "Managed" at bounding box center [92, 161] width 173 height 26
